Goal: Task Accomplishment & Management: Use online tool/utility

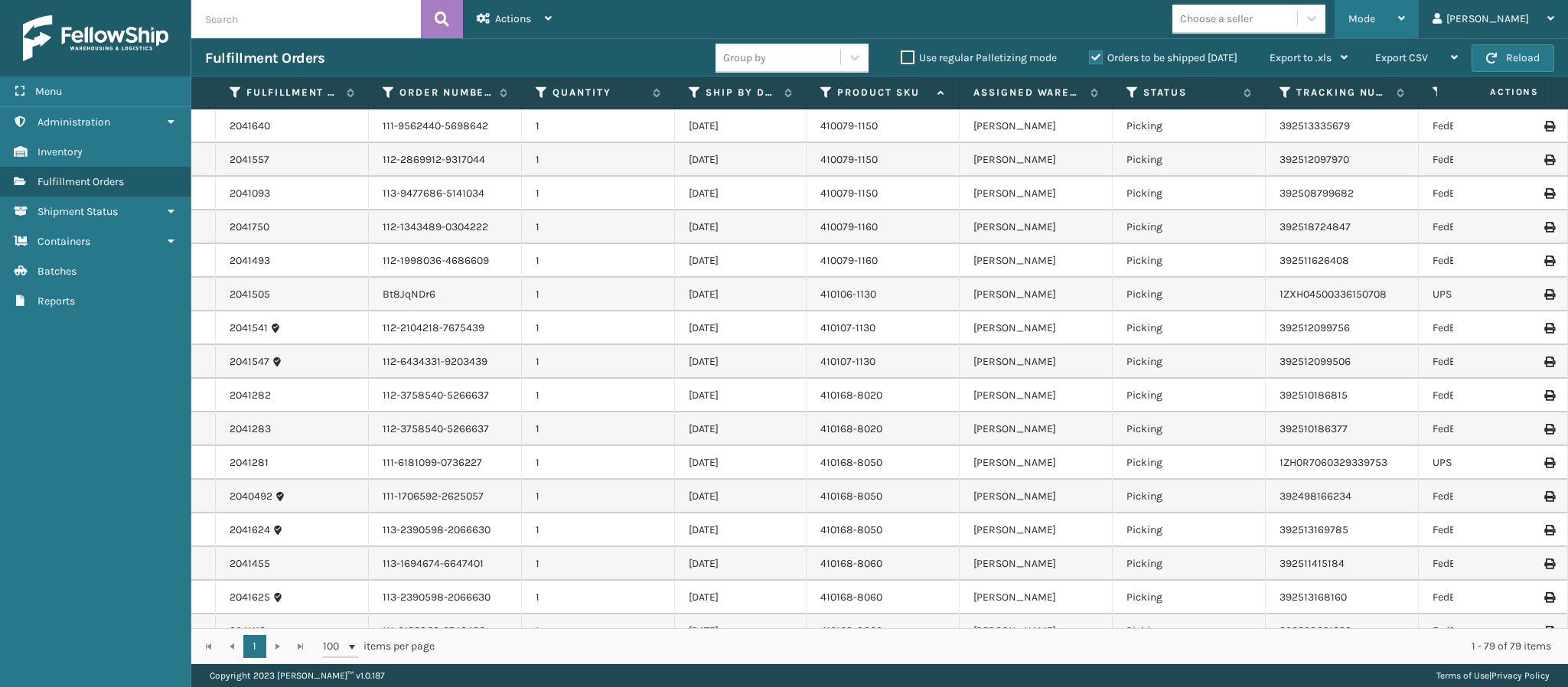
click at [1406, 12] on div "Mode" at bounding box center [1377, 19] width 57 height 39
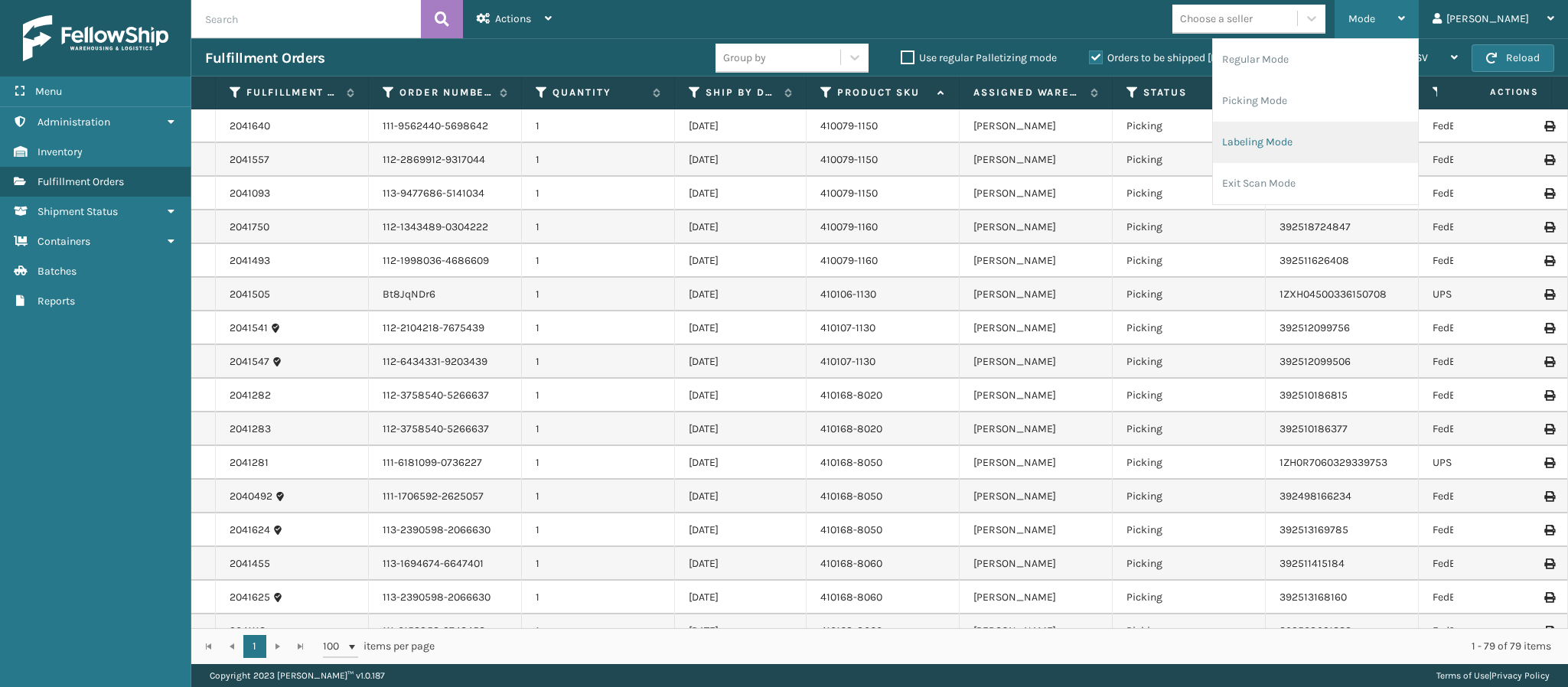
click at [1369, 149] on li "Labeling Mode" at bounding box center [1315, 142] width 205 height 42
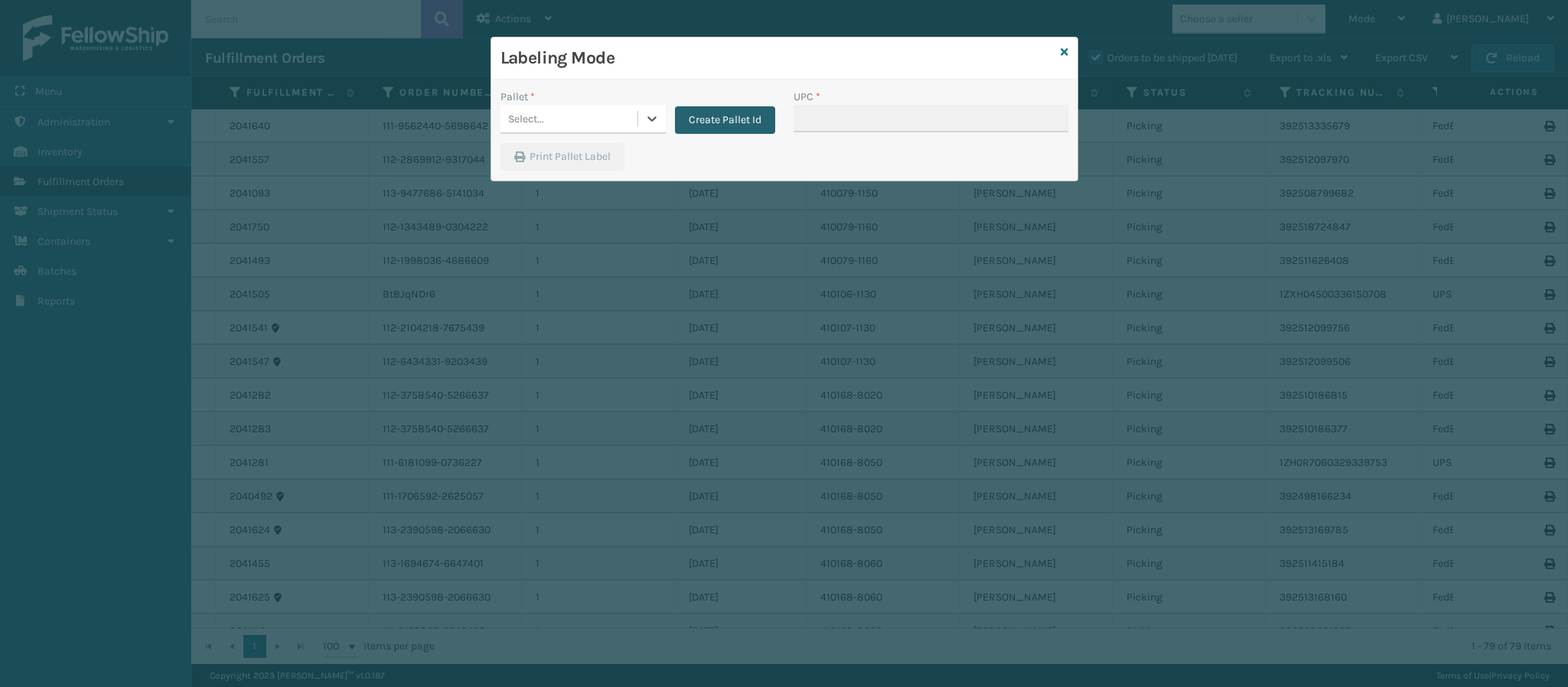
click at [705, 117] on button "Create Pallet Id" at bounding box center [725, 120] width 100 height 27
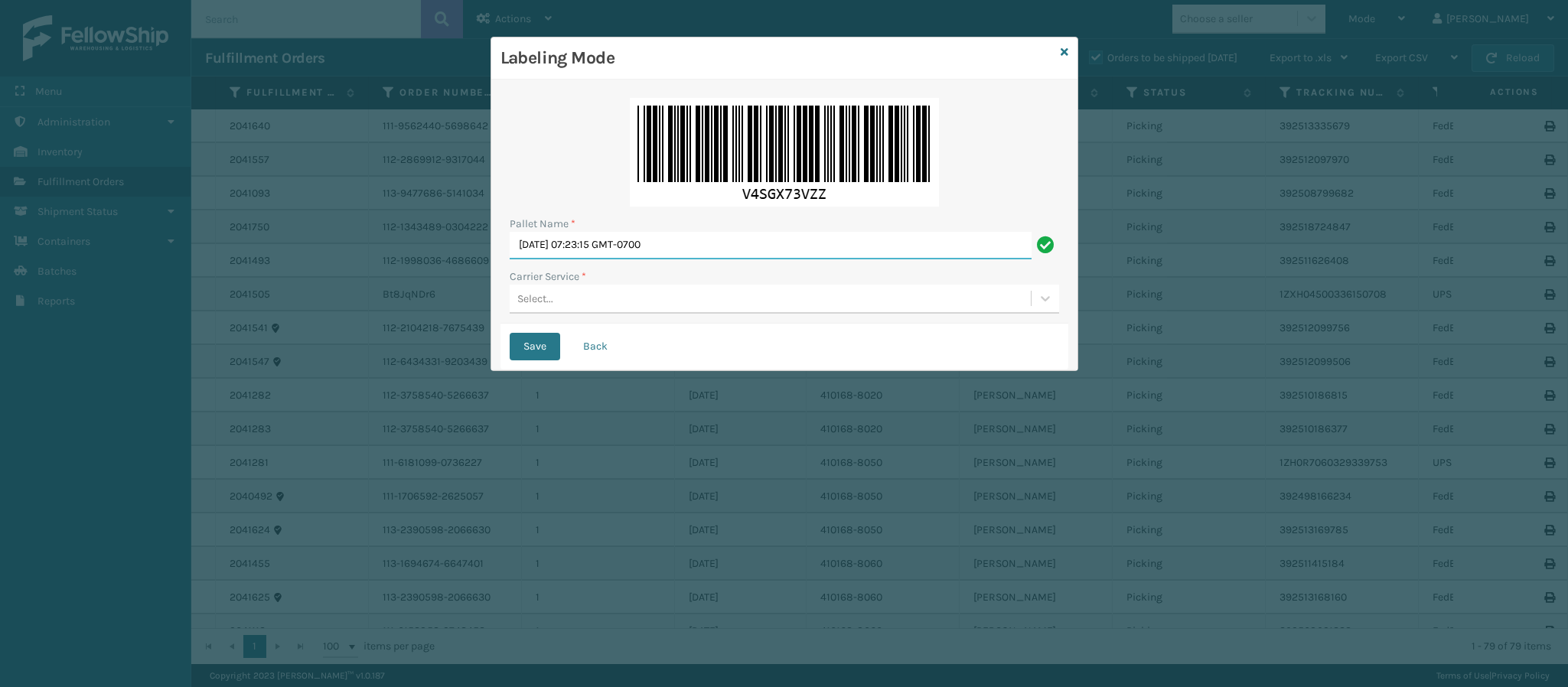
click at [676, 256] on input "[DATE] 07:23:15 GMT-0700" at bounding box center [770, 245] width 522 height 27
type input "Ups Ground UPST3780932"
click at [510, 333] on button "Save" at bounding box center [535, 346] width 51 height 27
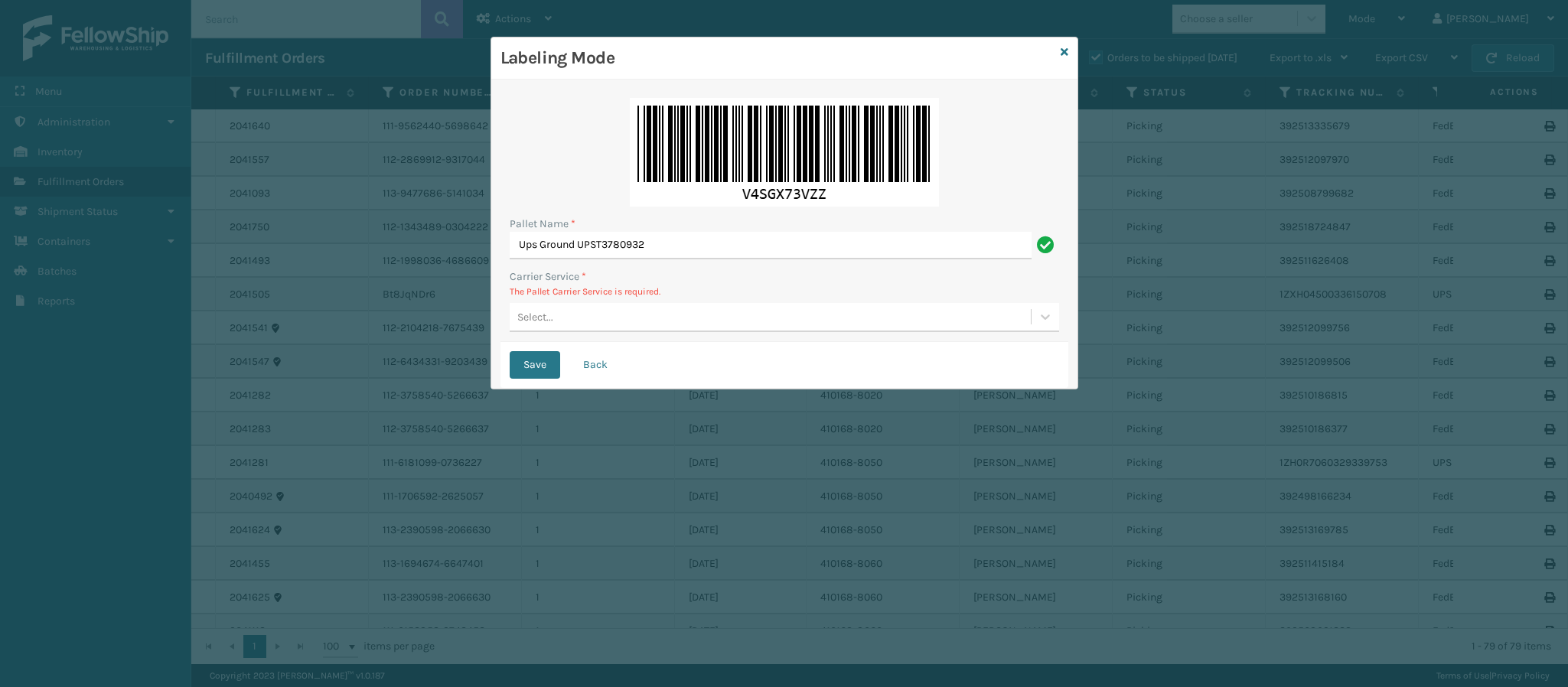
click at [600, 317] on div "Select..." at bounding box center [770, 317] width 521 height 25
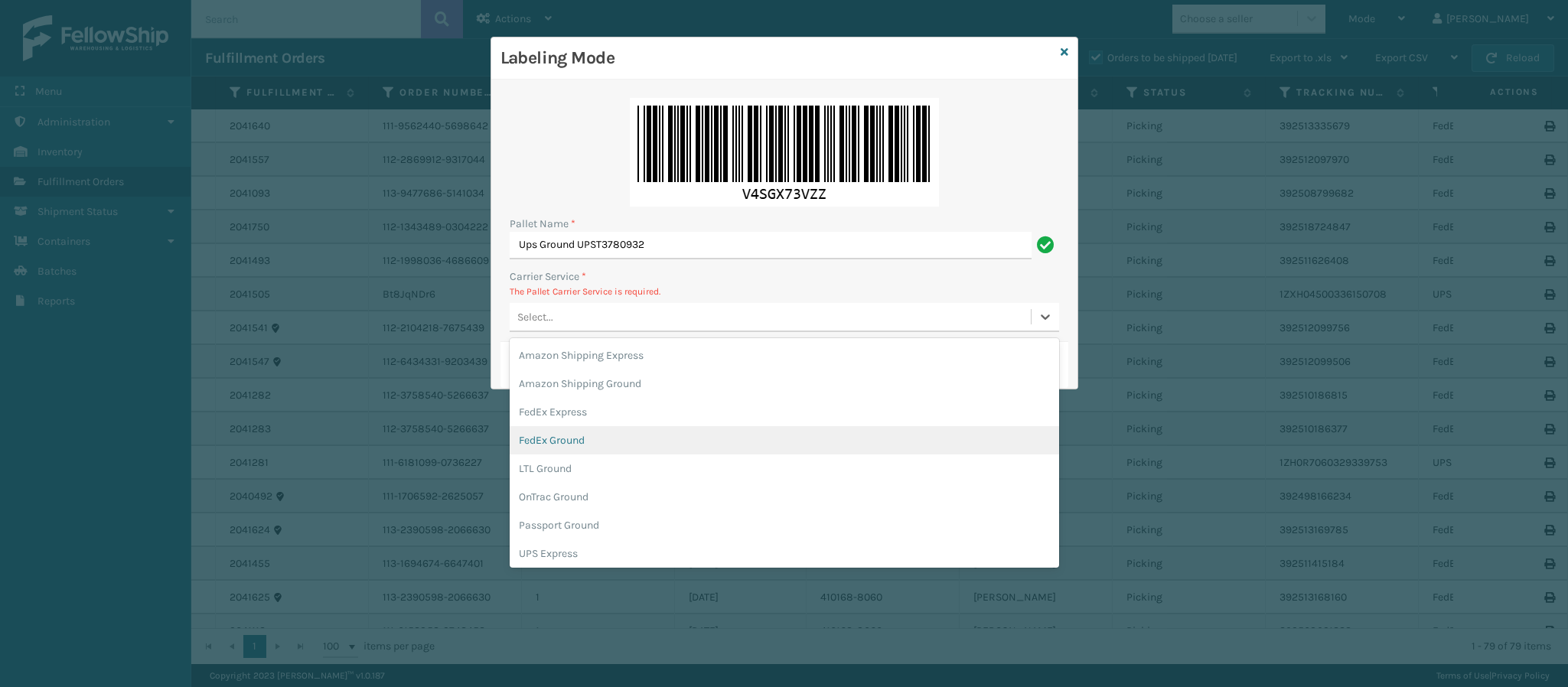
scroll to position [87, 0]
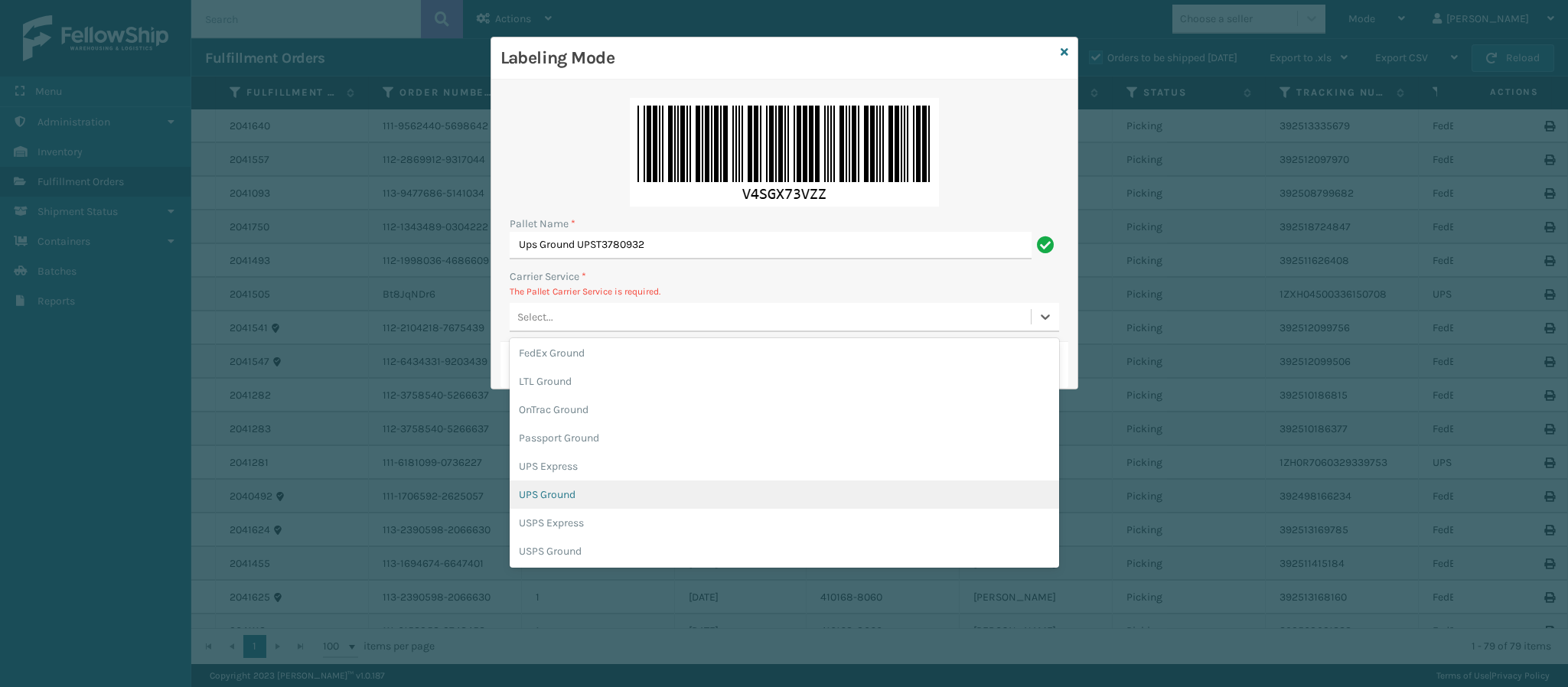
click at [585, 498] on div "UPS Ground" at bounding box center [784, 494] width 549 height 28
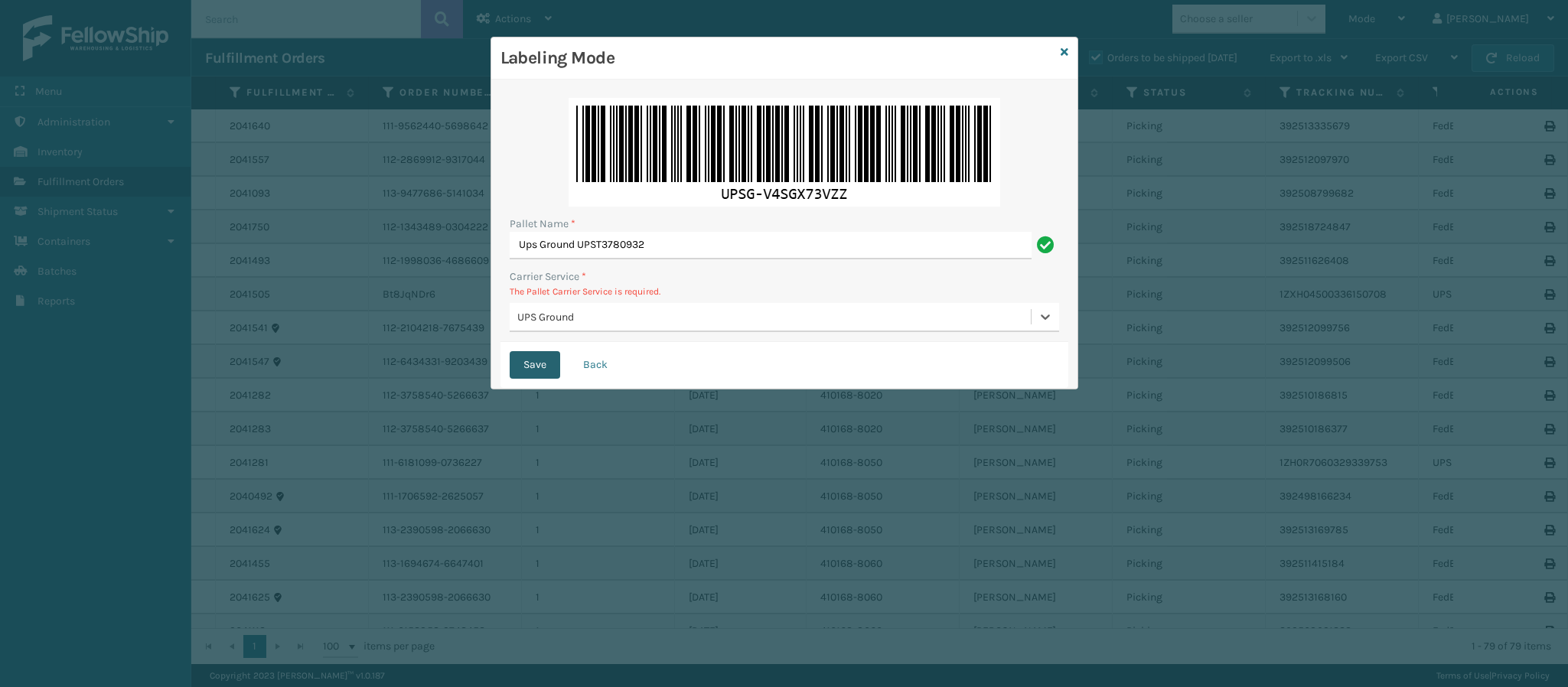
click at [531, 370] on button "Save" at bounding box center [535, 364] width 51 height 27
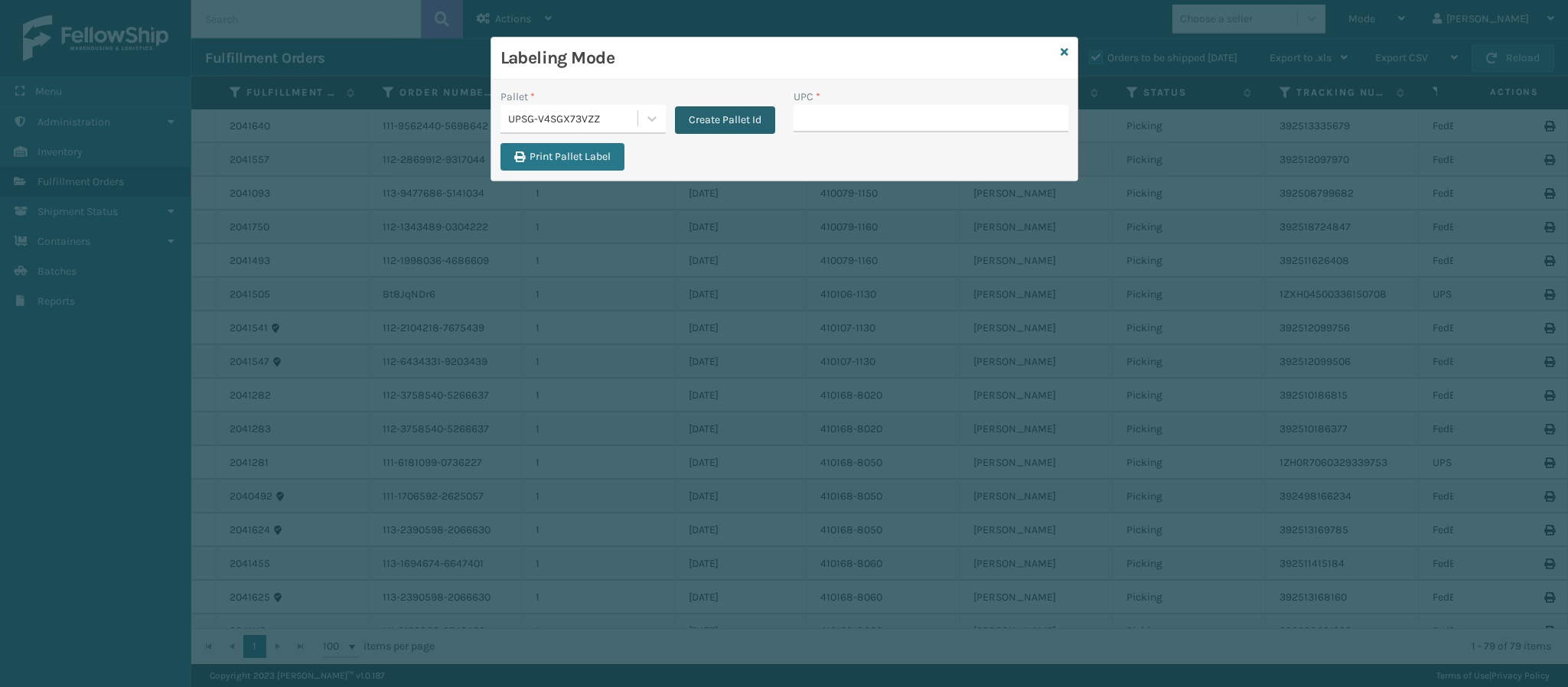
click at [733, 115] on button "Create Pallet Id" at bounding box center [725, 120] width 100 height 27
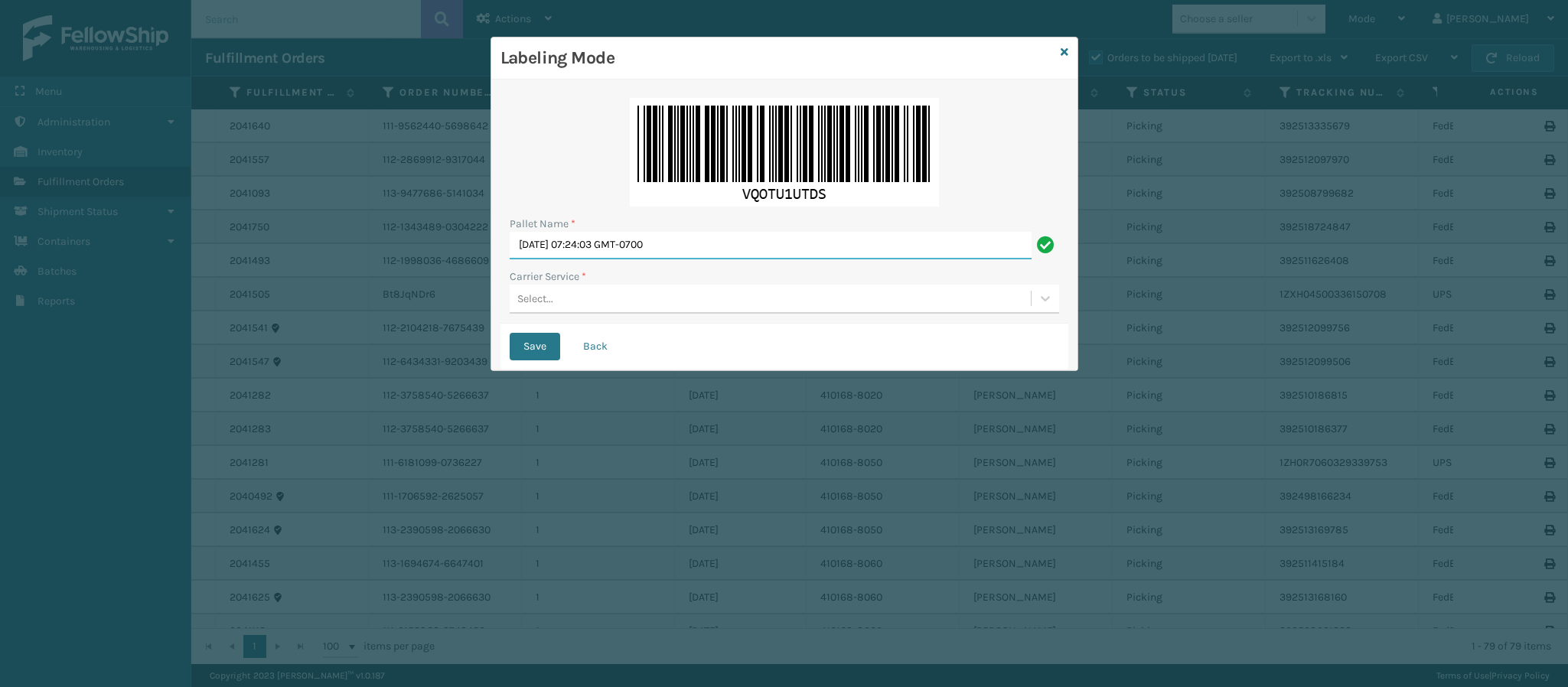
click at [724, 248] on input "[DATE] 07:24:03 GMT-0700" at bounding box center [770, 245] width 522 height 27
type input "FedEx Ground T561728"
click at [510, 333] on button "Save" at bounding box center [535, 346] width 51 height 27
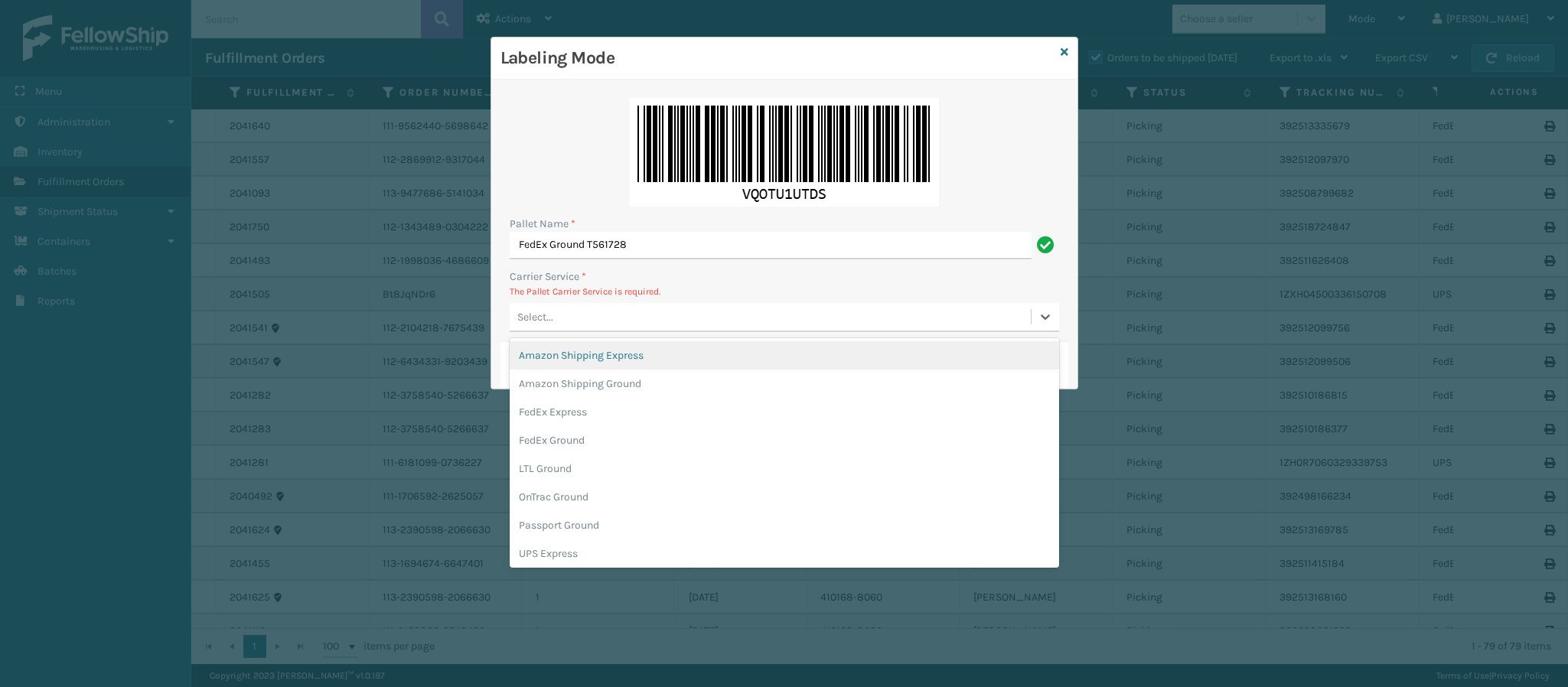
click at [582, 317] on div "Select..." at bounding box center [770, 317] width 521 height 25
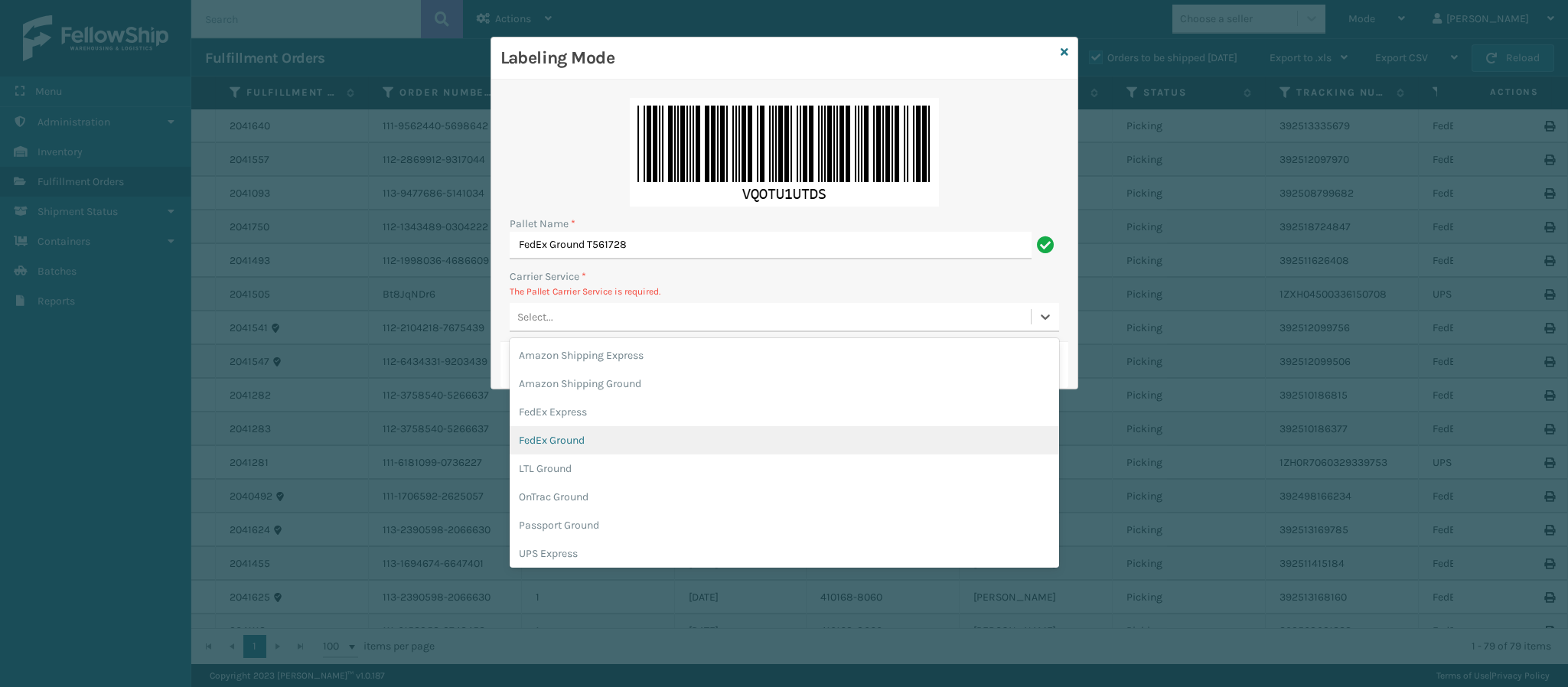
click at [724, 445] on div "FedEx Ground" at bounding box center [784, 441] width 549 height 28
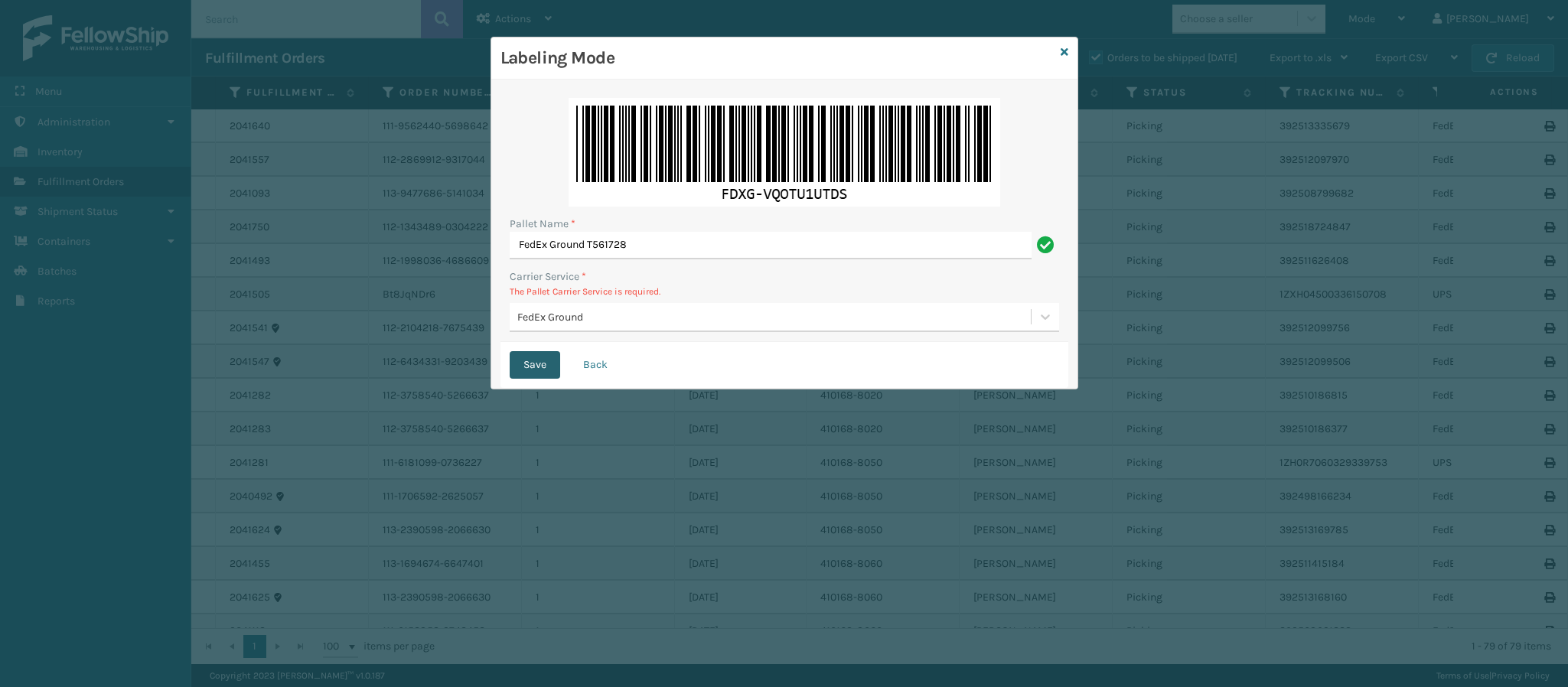
click at [542, 358] on button "Save" at bounding box center [535, 364] width 51 height 27
